Goal: Find specific page/section: Find specific page/section

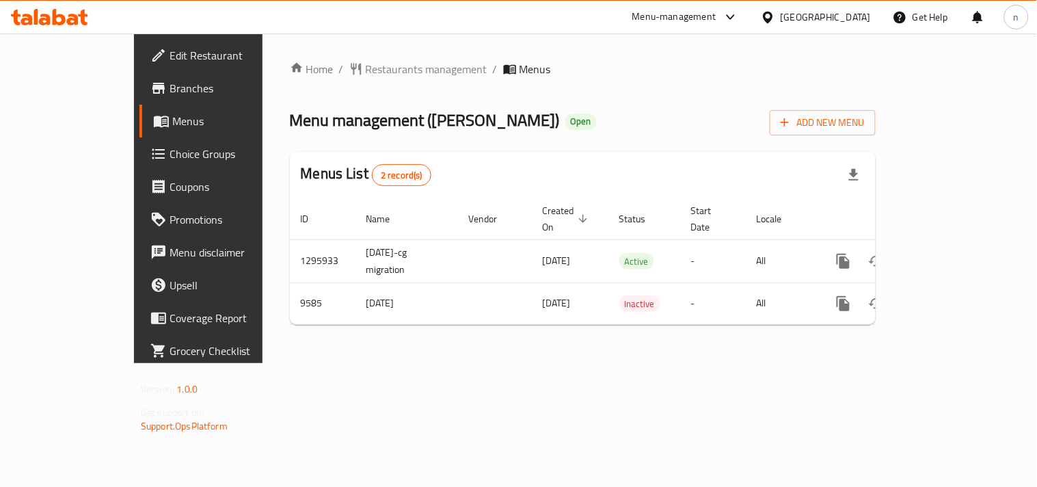
click at [772, 18] on icon at bounding box center [768, 17] width 10 height 12
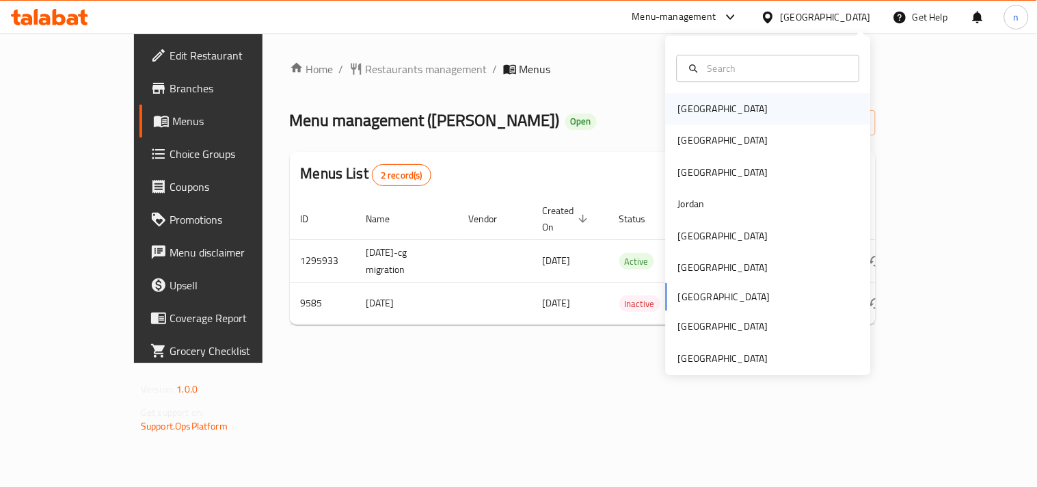
click at [711, 110] on div "[GEOGRAPHIC_DATA]" at bounding box center [768, 108] width 205 height 31
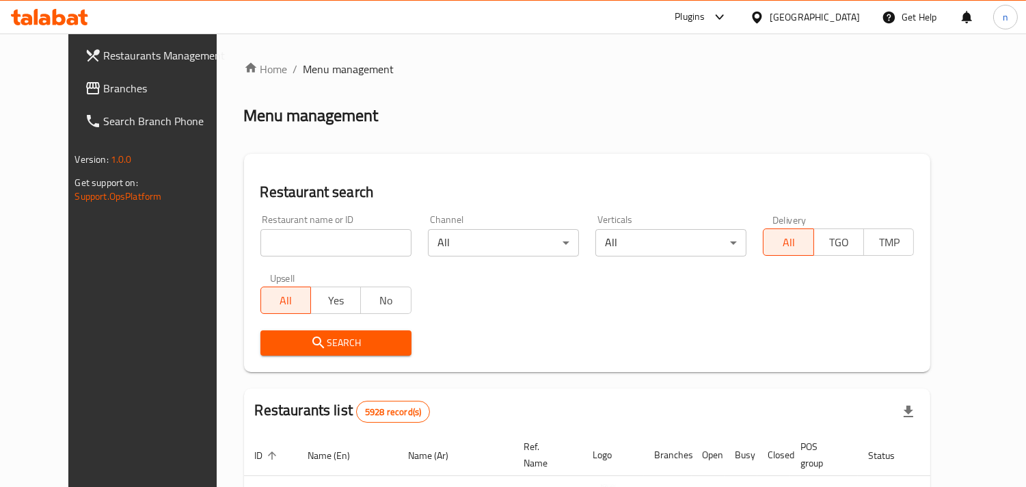
click at [764, 21] on icon at bounding box center [757, 17] width 14 height 14
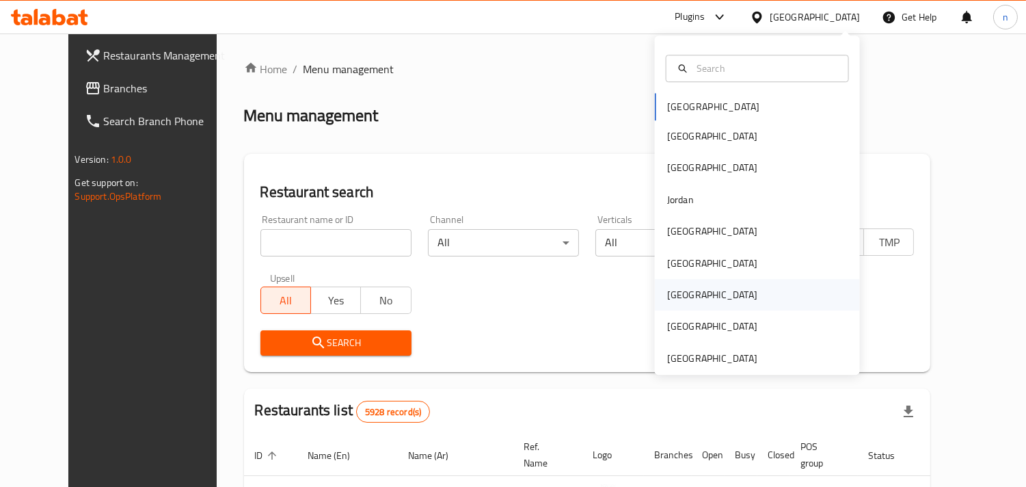
click at [671, 295] on div "[GEOGRAPHIC_DATA]" at bounding box center [712, 294] width 90 height 15
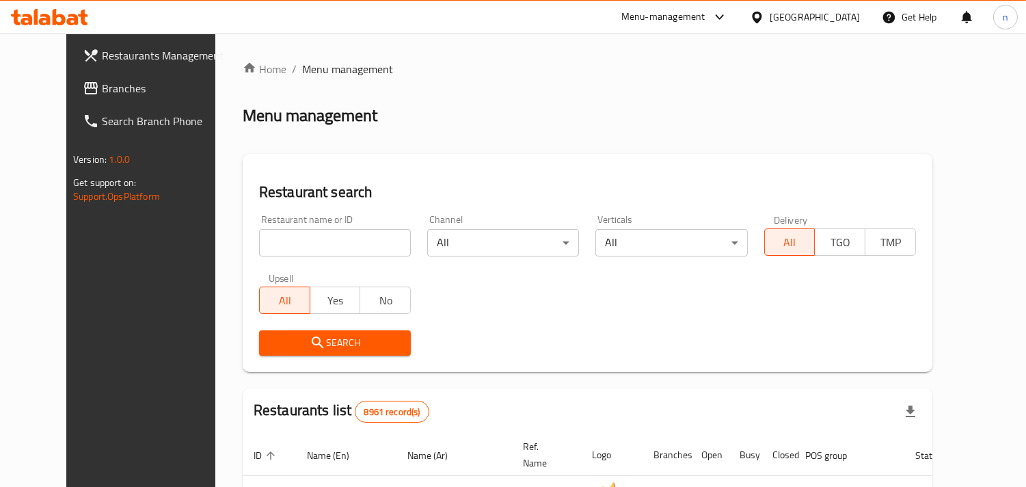
click at [79, 75] on link "Branches" at bounding box center [155, 88] width 166 height 33
